Goal: Information Seeking & Learning: Learn about a topic

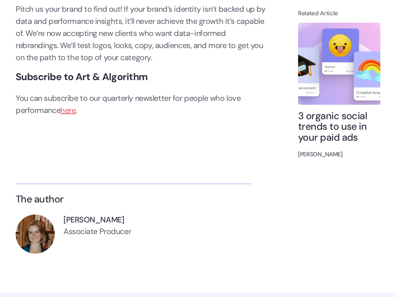
scroll to position [2796, 0]
